Goal: Transaction & Acquisition: Purchase product/service

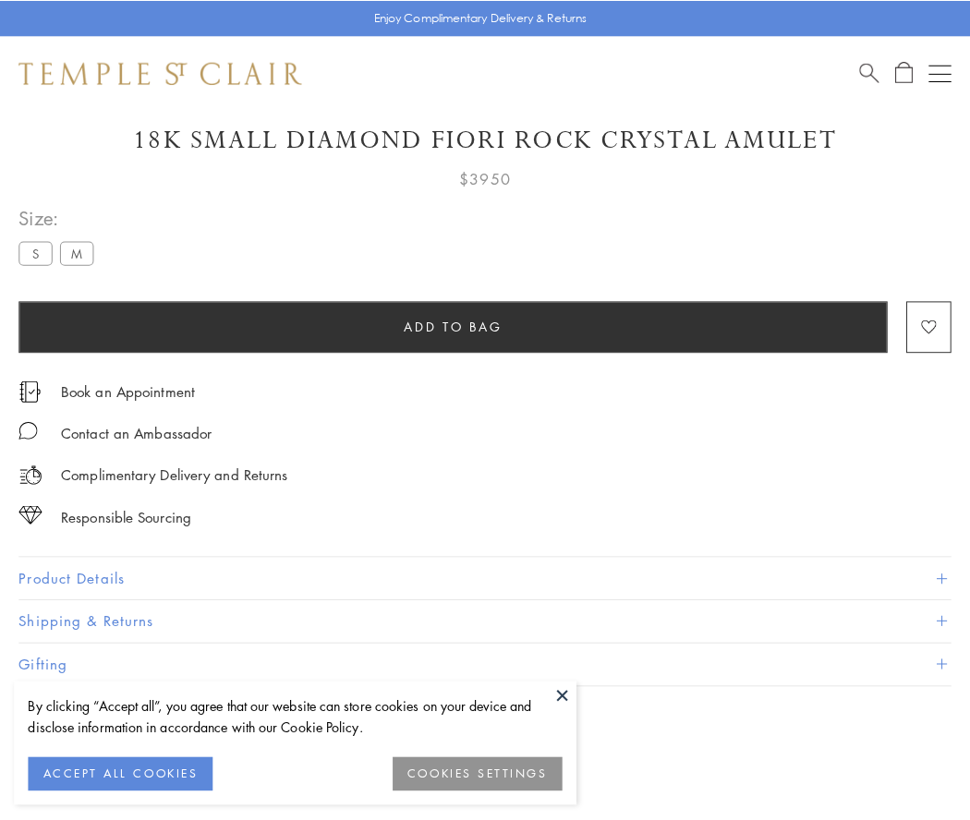
scroll to position [109, 0]
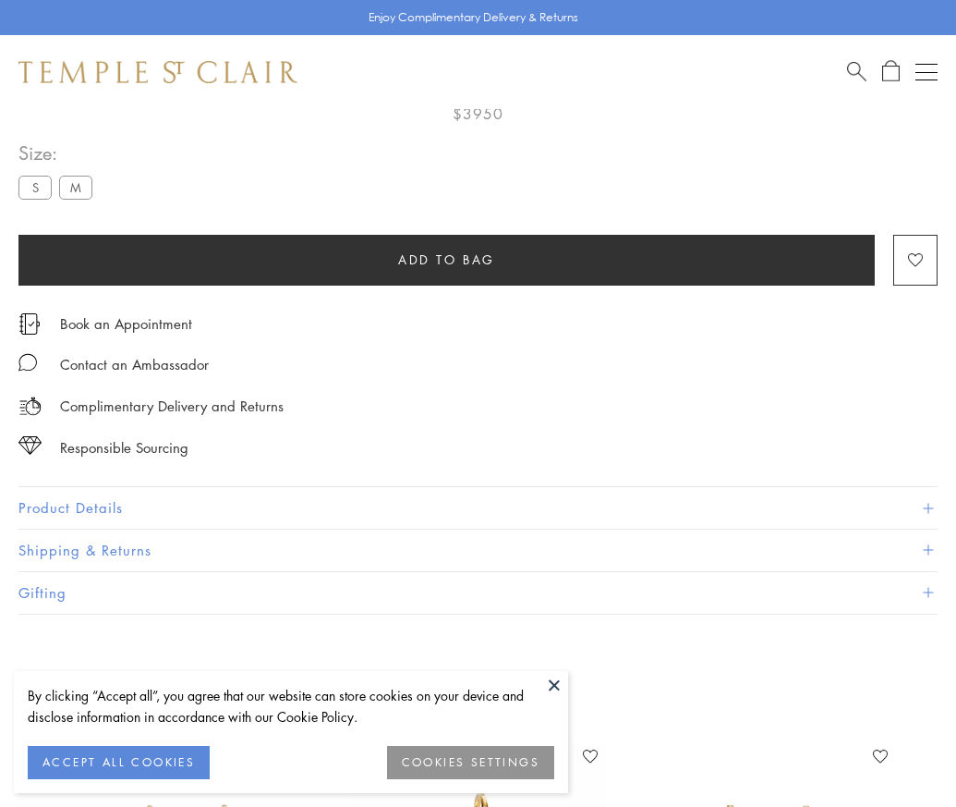
click at [446, 259] on span "Add to bag" at bounding box center [446, 259] width 97 height 20
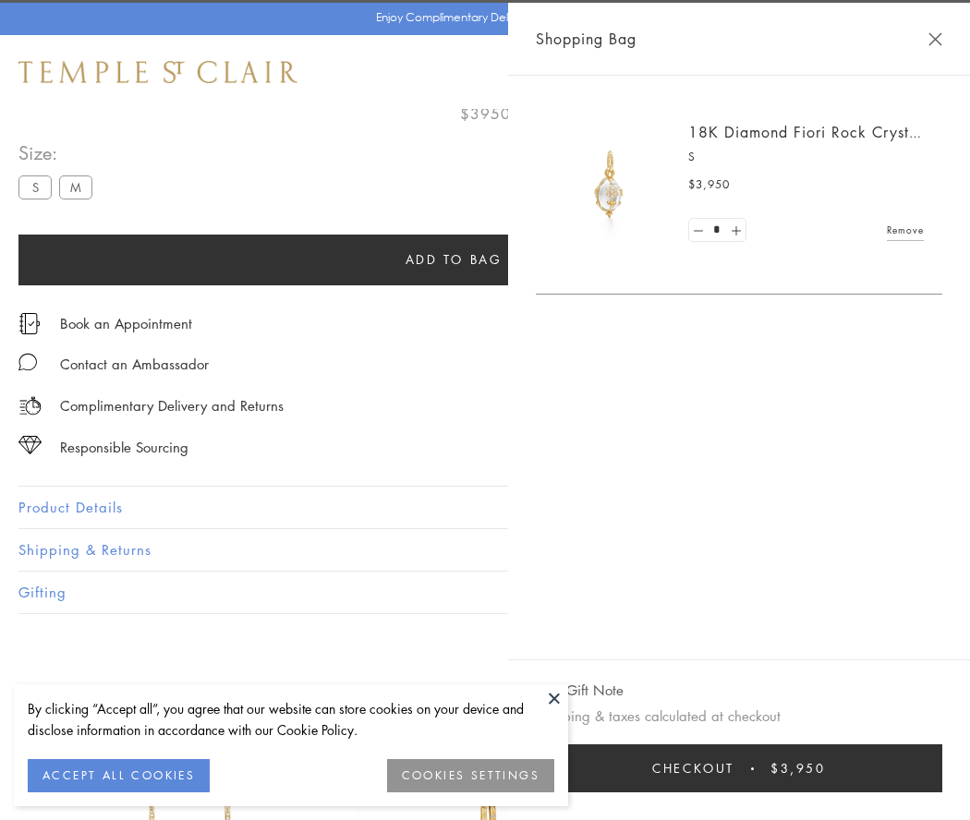
click at [942, 769] on button "Checkout $3,950" at bounding box center [739, 769] width 407 height 48
